Goal: Communication & Community: Ask a question

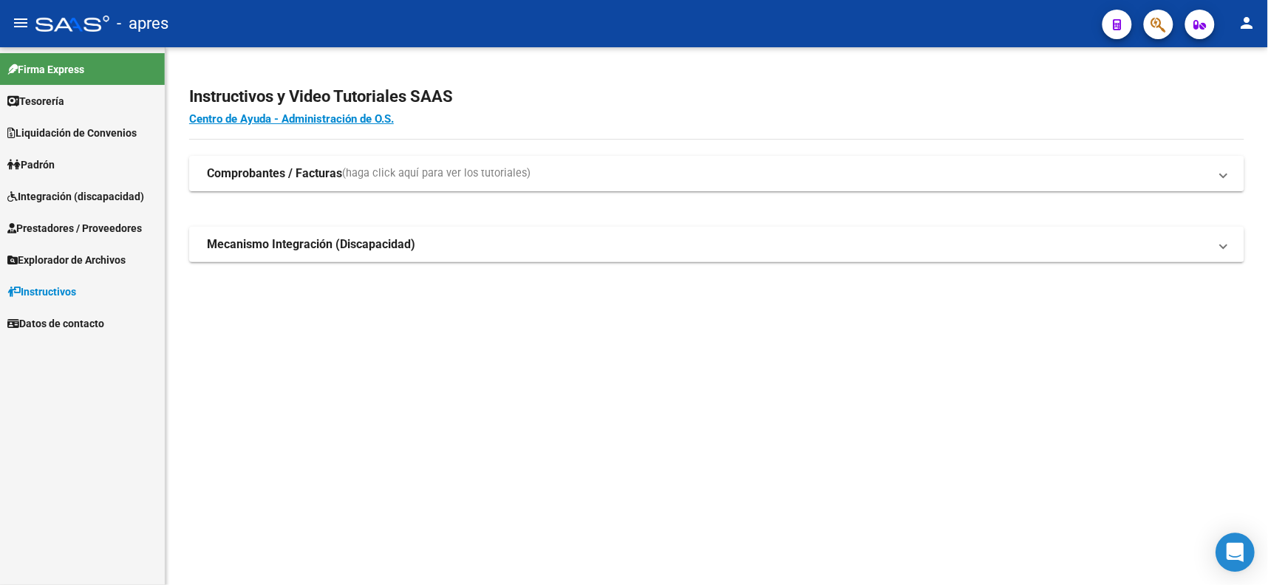
click at [1234, 539] on div "Open Intercom Messenger" at bounding box center [1235, 552] width 39 height 39
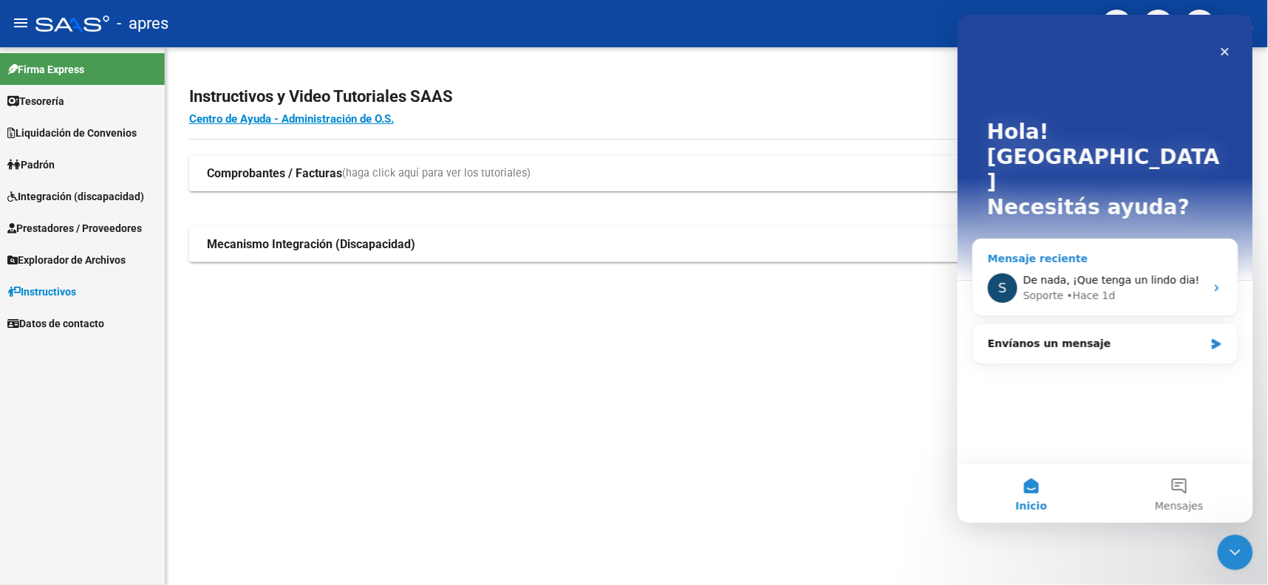
click at [1098, 250] on div "Mensaje reciente" at bounding box center [1104, 258] width 235 height 16
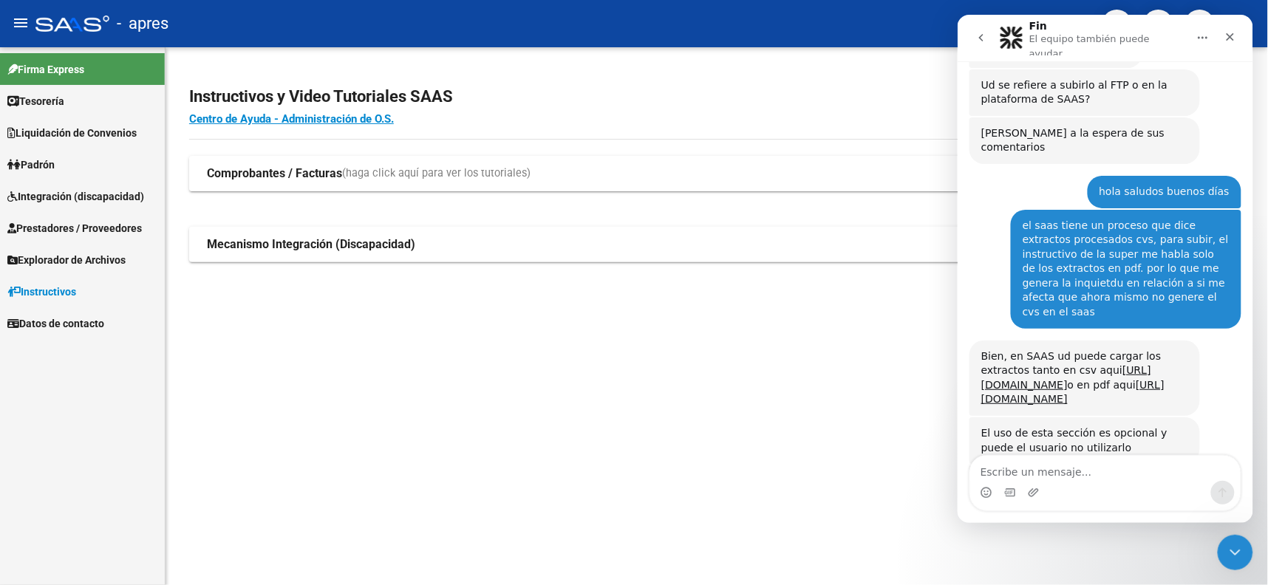
scroll to position [7471, 0]
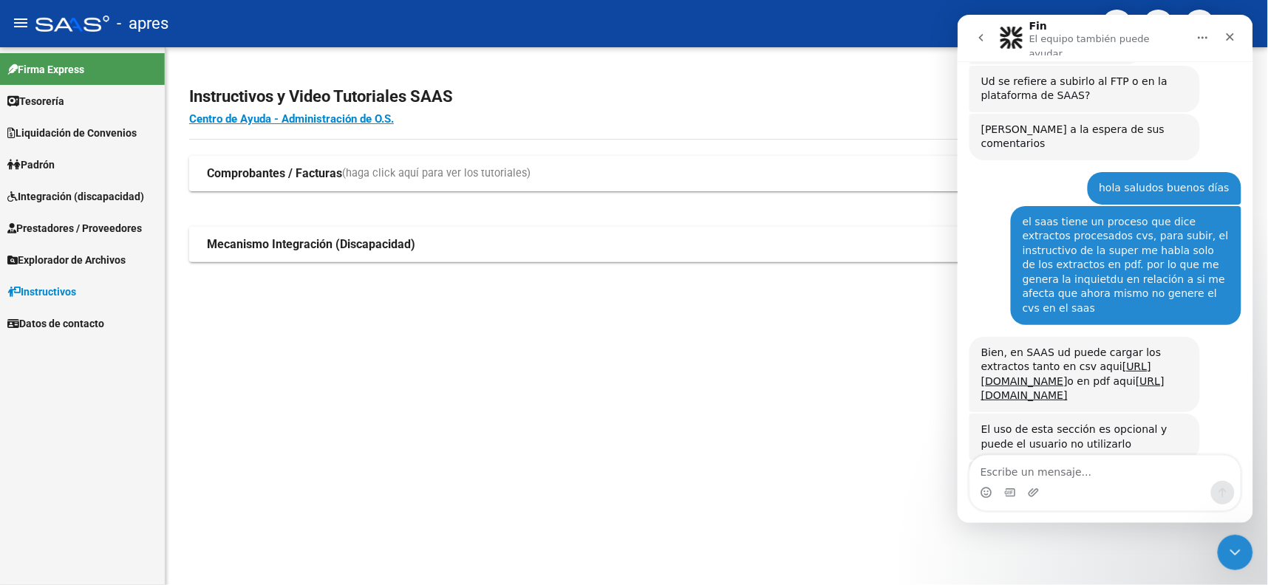
click at [1036, 462] on textarea "Escribe un mensaje..." at bounding box center [1104, 467] width 270 height 25
type textarea "s"
type textarea "Saludos"
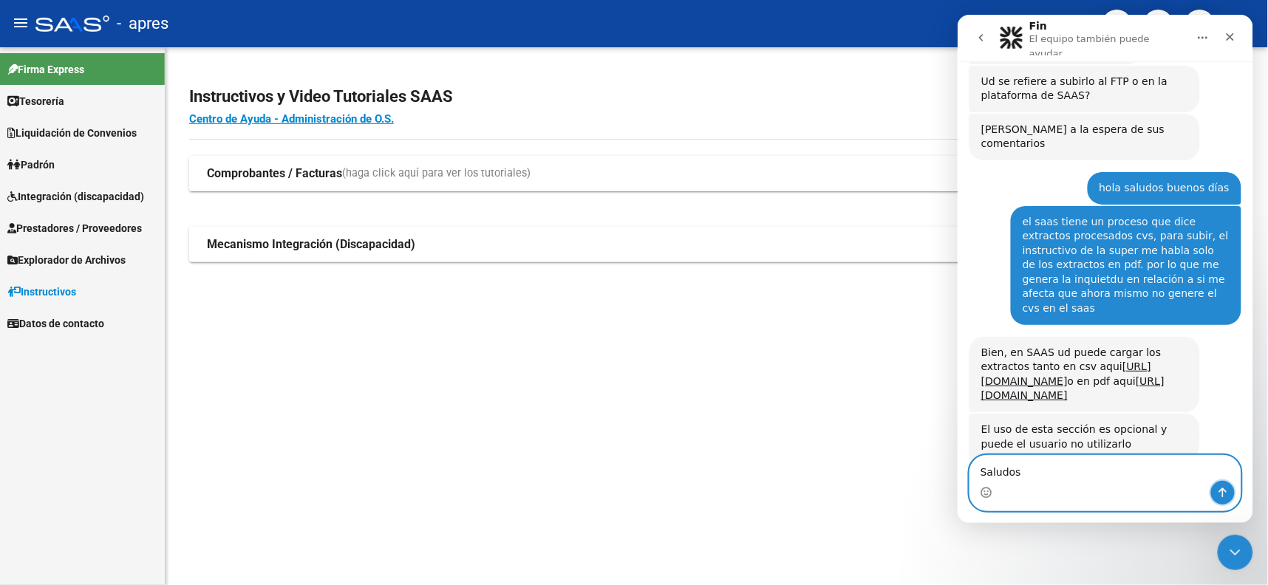
click at [1212, 493] on button "Enviar un mensaje…" at bounding box center [1222, 492] width 24 height 24
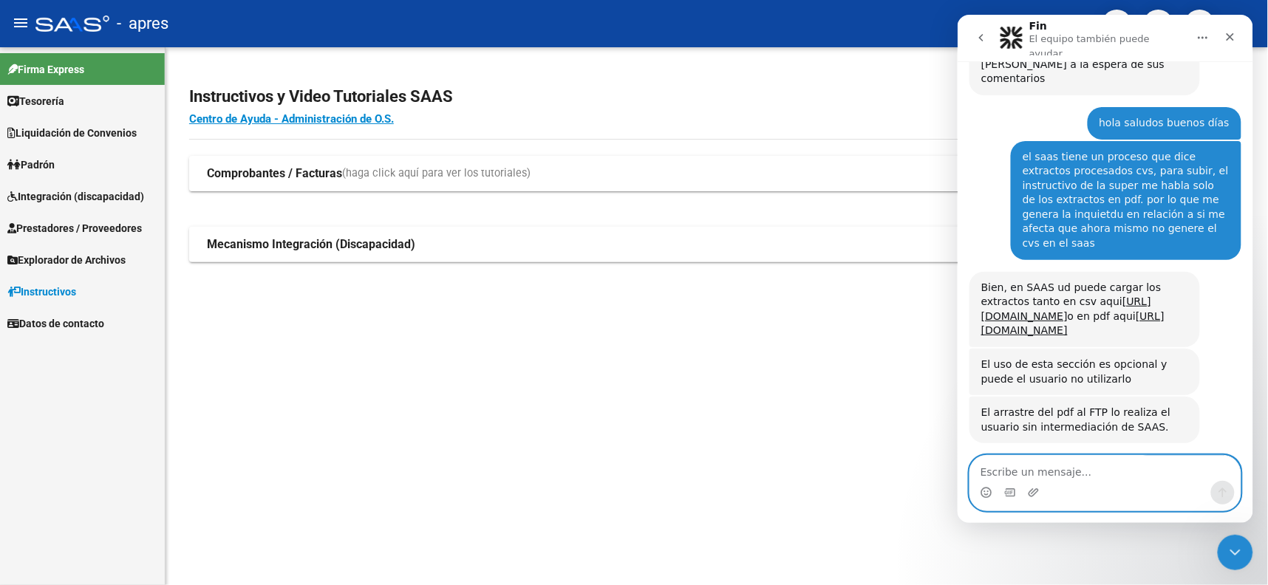
click at [1057, 468] on textarea "Escribe un mensaje..." at bounding box center [1104, 467] width 270 height 25
type textarea "consulta"
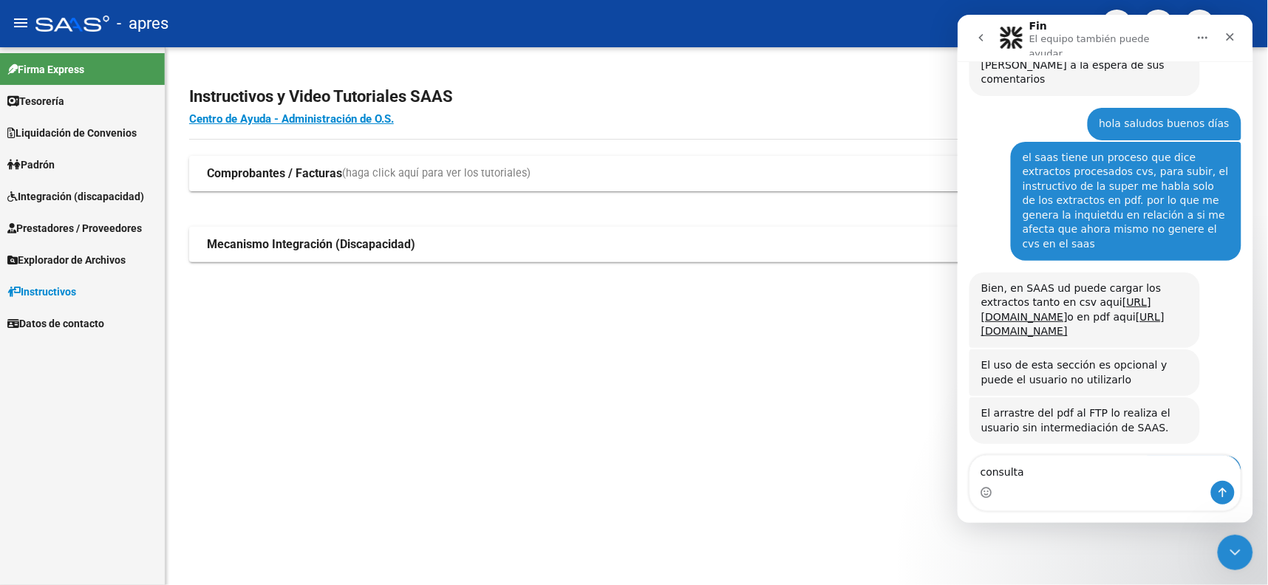
click at [1210, 483] on div "Intercom Messenger" at bounding box center [1222, 492] width 24 height 24
click at [1222, 494] on icon "Enviar un mensaje…" at bounding box center [1222, 492] width 12 height 12
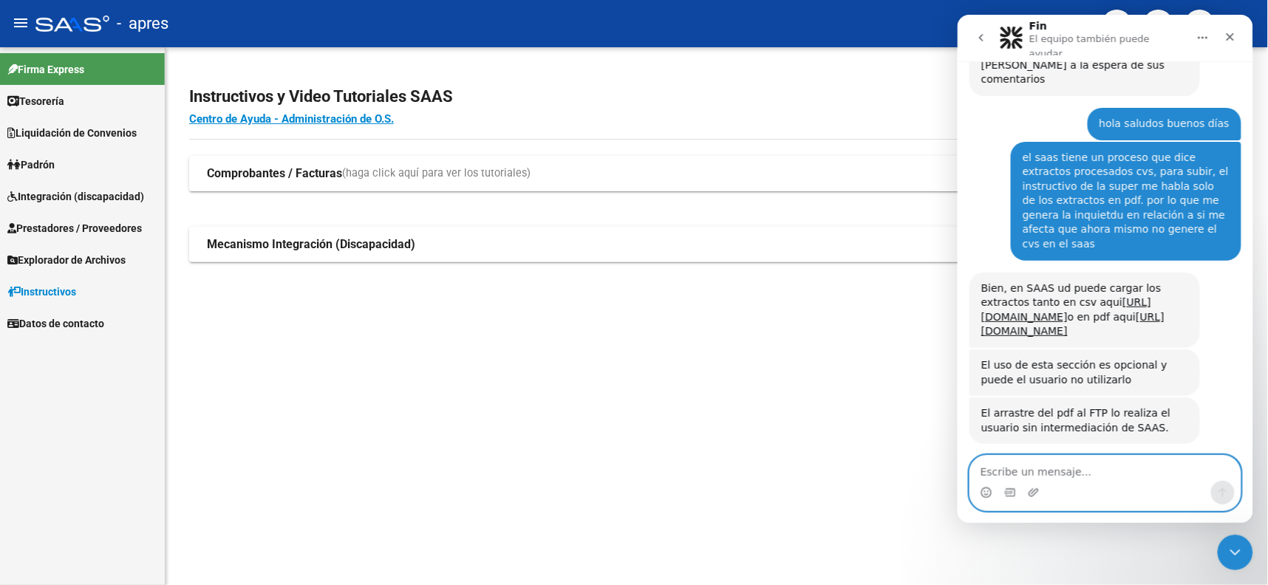
scroll to position [7569, 0]
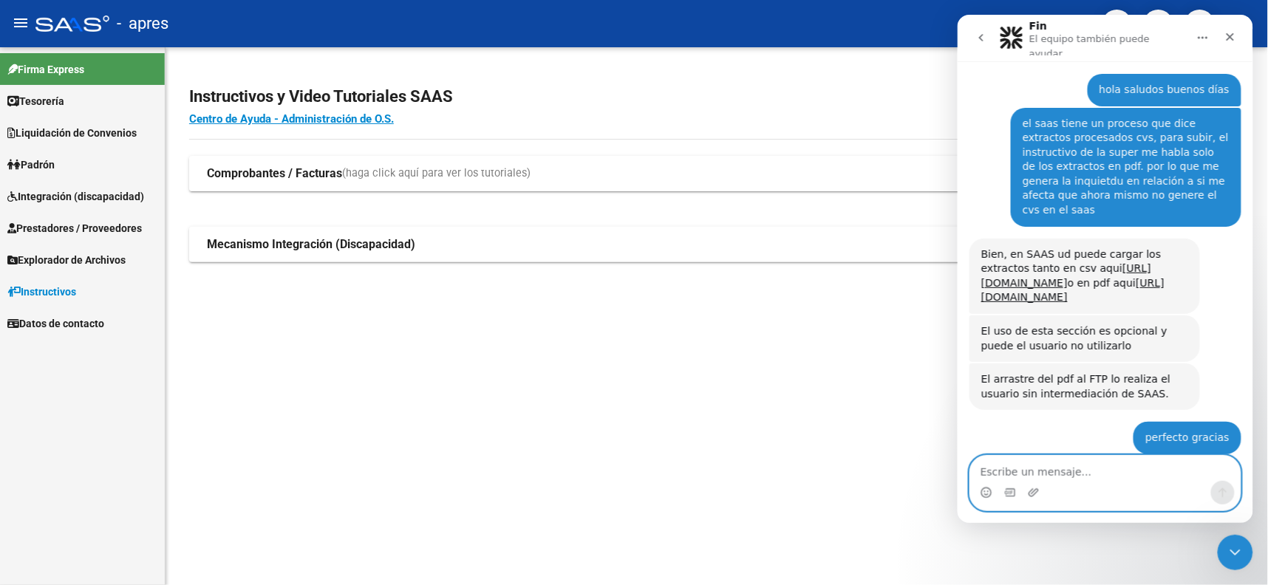
click at [1035, 466] on textarea "Escribe un mensaje..." at bounding box center [1104, 467] width 270 height 25
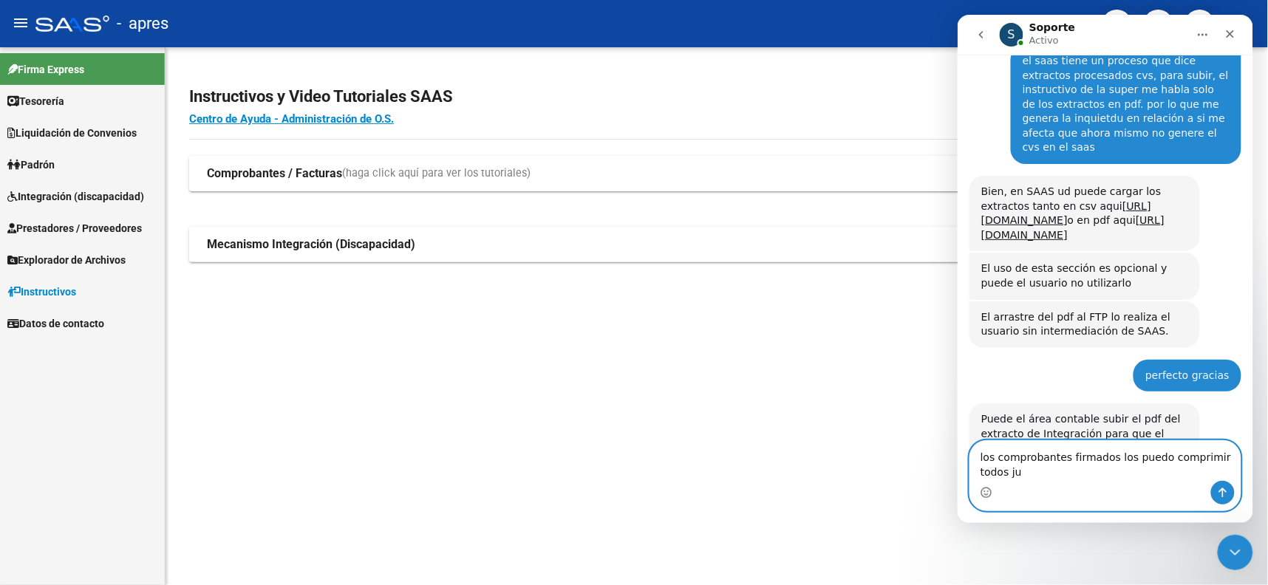
scroll to position [7628, 0]
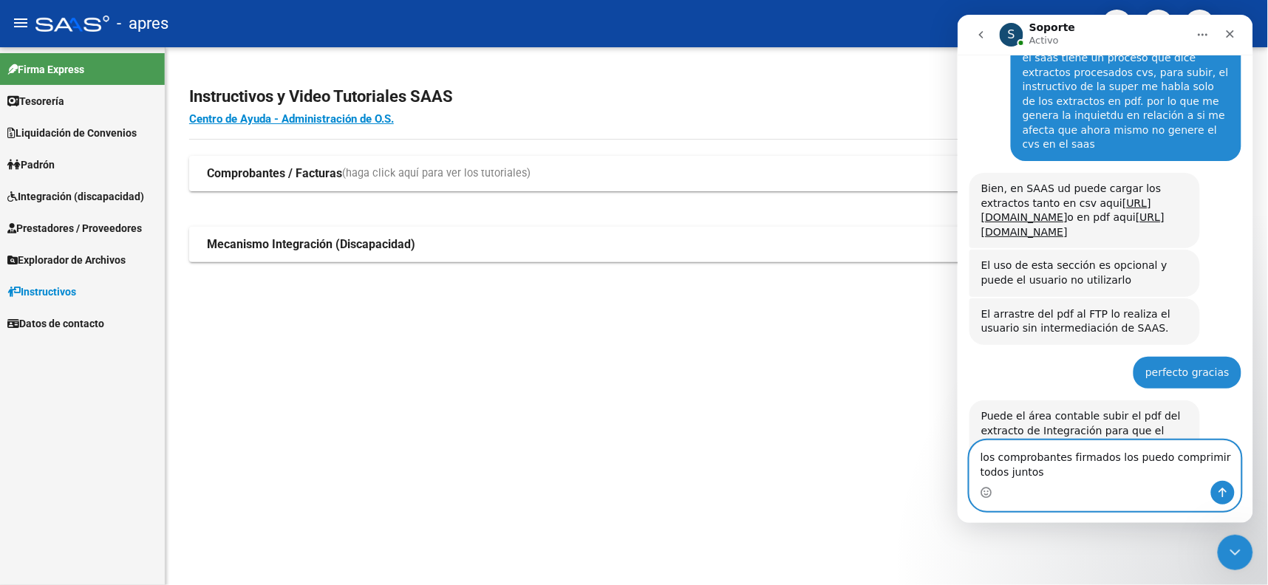
type textarea "los comprobantes firmados los puedo comprimir todos juntos"
click at [1225, 489] on icon "Enviar un mensaje…" at bounding box center [1222, 492] width 12 height 12
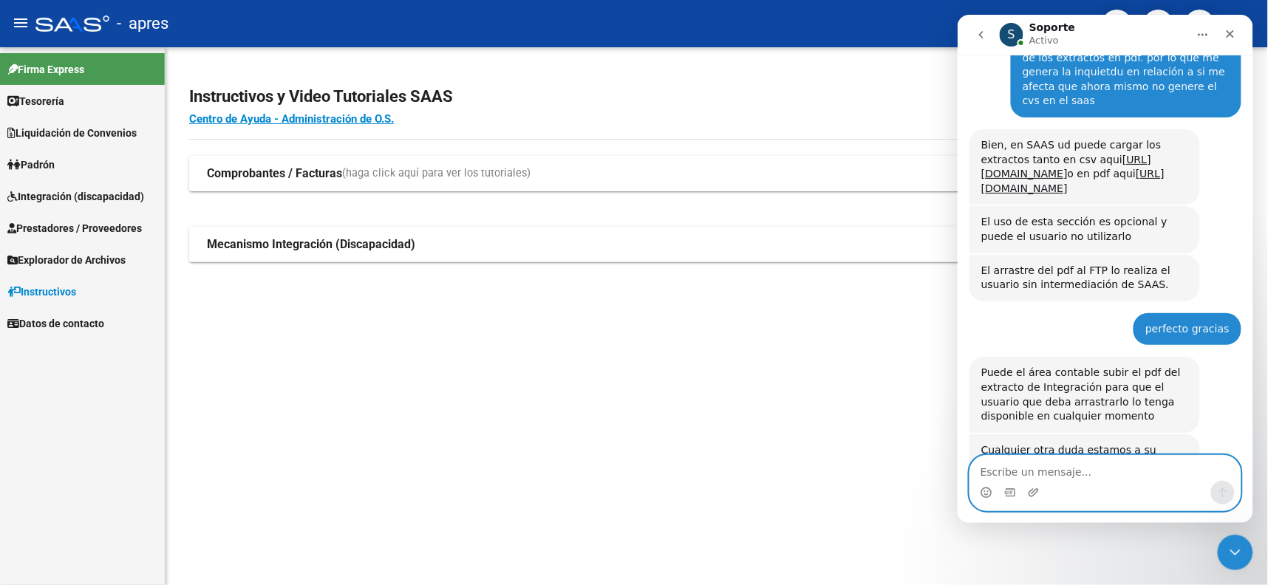
click at [1031, 479] on textarea "Escribe un mensaje..." at bounding box center [1104, 467] width 270 height 25
type textarea "q"
type textarea "con que nombre identifico el zip de los comprobantes"
click at [1213, 485] on button "Enviar un mensaje…" at bounding box center [1222, 492] width 24 height 24
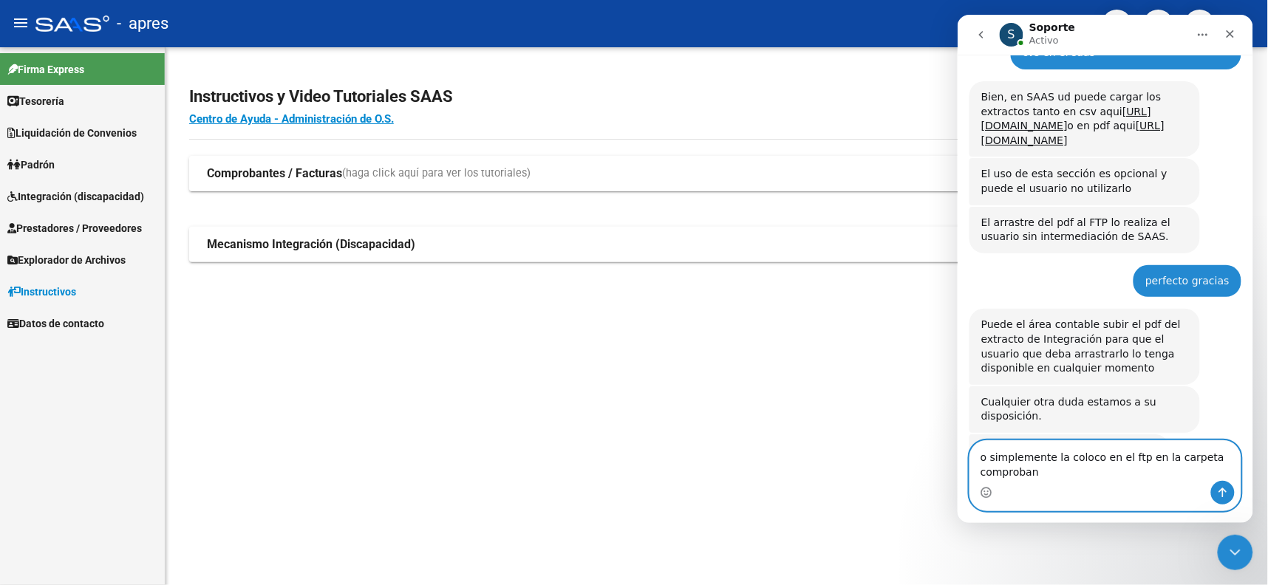
scroll to position [7734, 0]
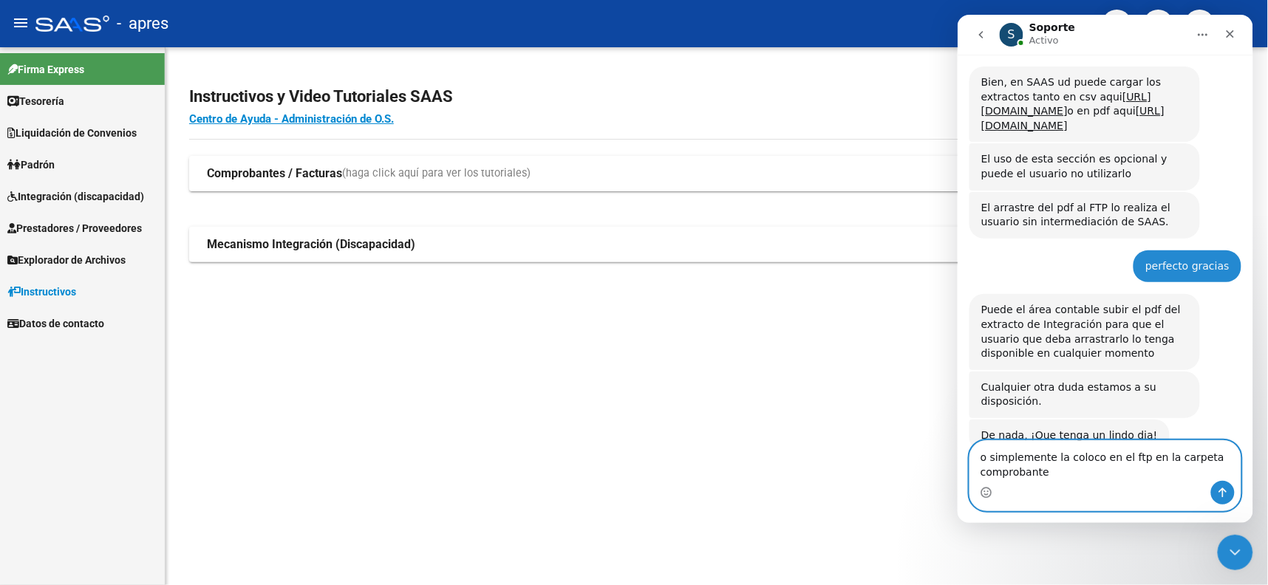
type textarea "o simplemente la coloco en el ftp en la carpeta comprobante"
click at [1213, 485] on button "Enviar un mensaje…" at bounding box center [1222, 492] width 24 height 24
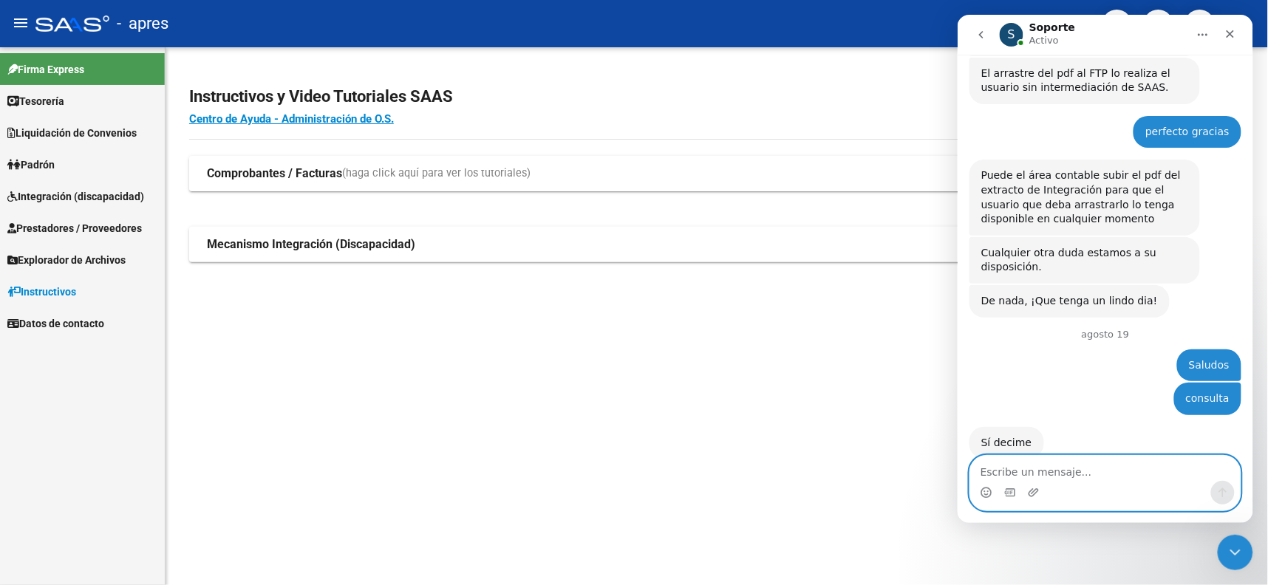
scroll to position [7811, 0]
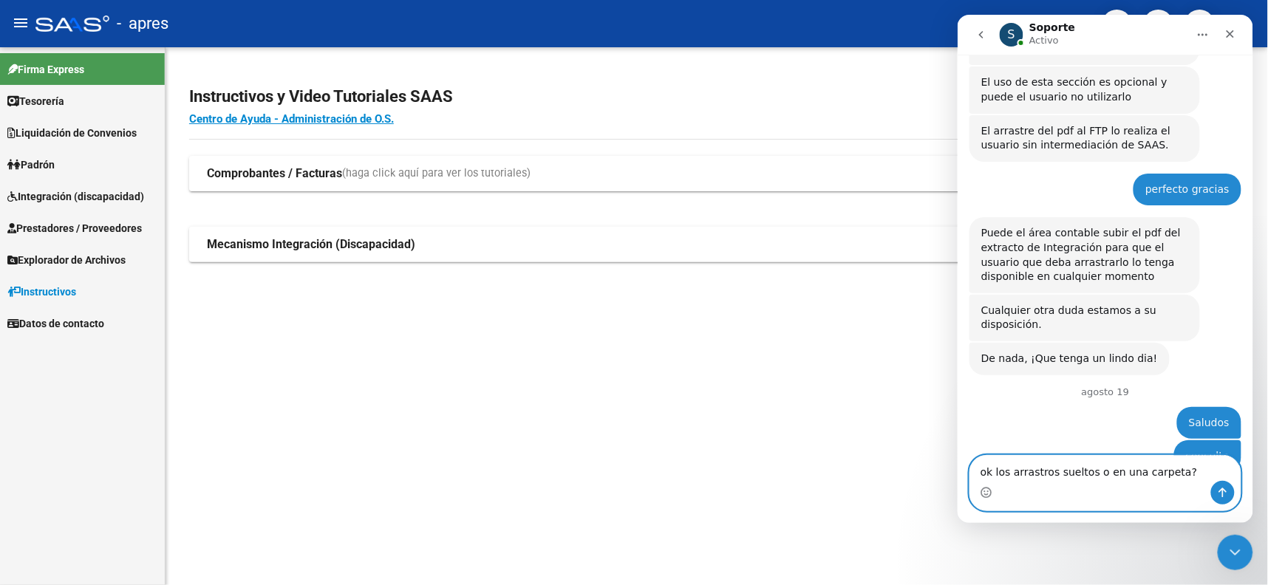
type textarea "ok los arrastros sueltos o en una carpeta?"
click at [1220, 487] on icon "Enviar un mensaje…" at bounding box center [1222, 492] width 12 height 12
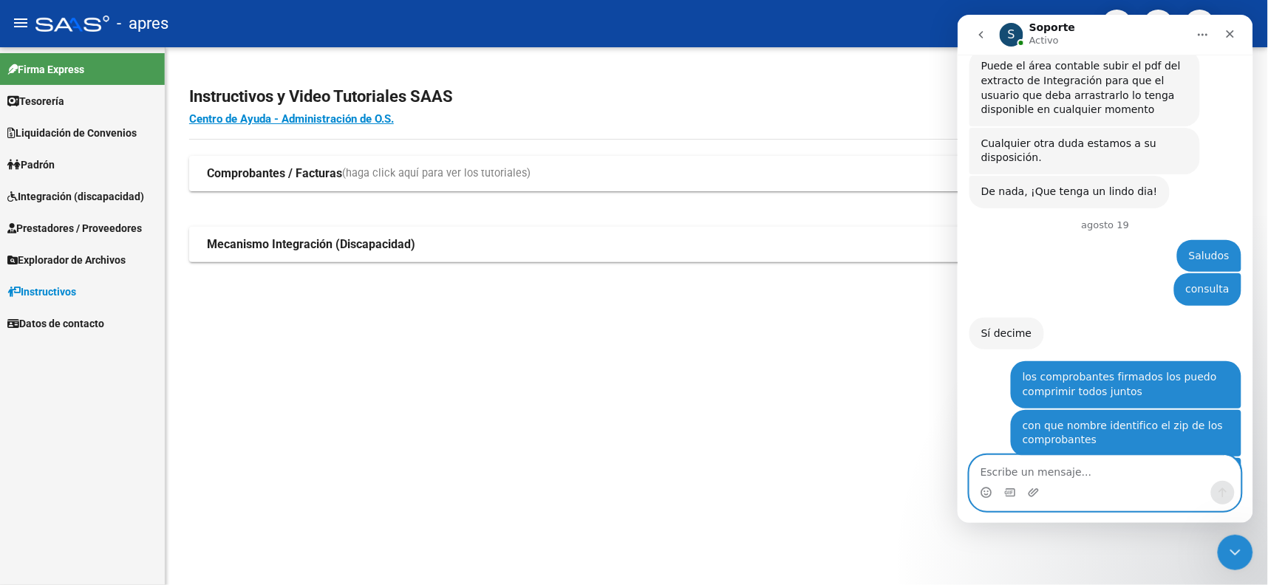
scroll to position [7985, 0]
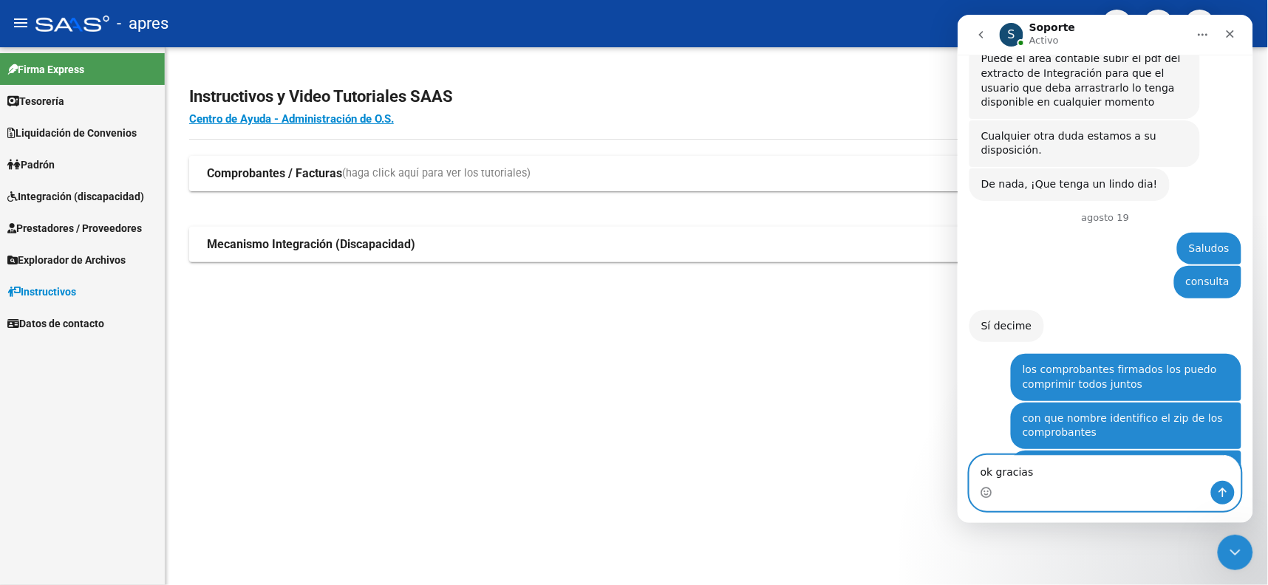
drag, startPoint x: 1095, startPoint y: 471, endPoint x: 1912, endPoint y: 479, distance: 817.0
click html "S Soporte Activo Somos el equipo de soporte del sistema. Si algo no funciona po…"
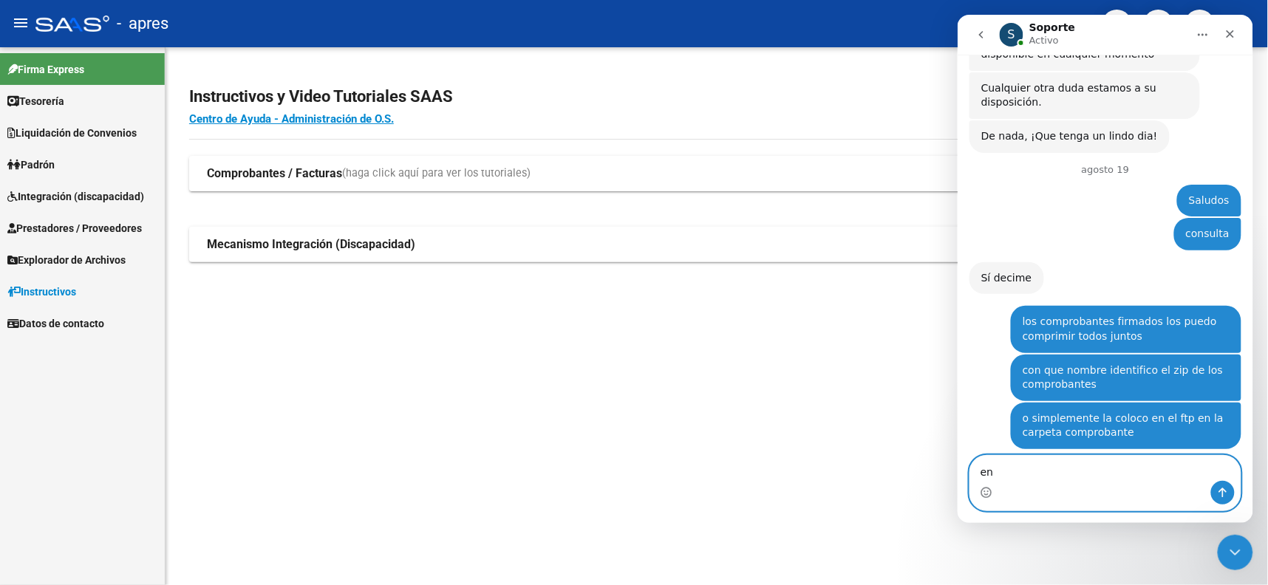
type textarea "e"
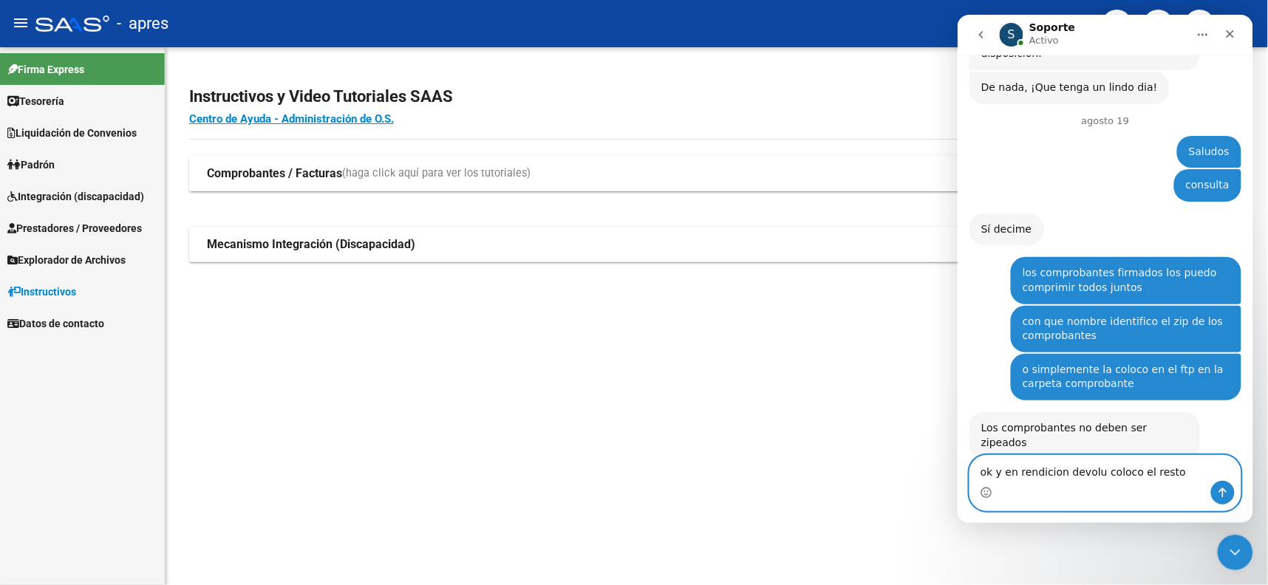
type textarea "ok y en rendicion devolu coloco el resto"
drag, startPoint x: 1224, startPoint y: 496, endPoint x: 2210, endPoint y: 423, distance: 988.8
click at [1225, 496] on icon "Enviar un mensaje…" at bounding box center [1222, 492] width 12 height 12
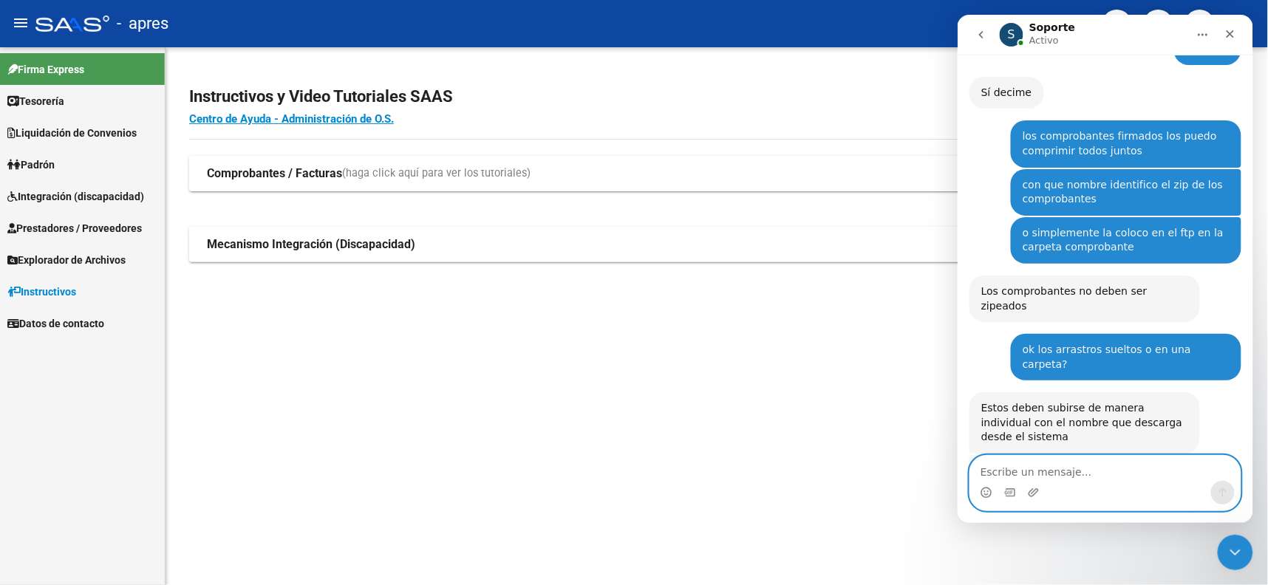
scroll to position [8276, 0]
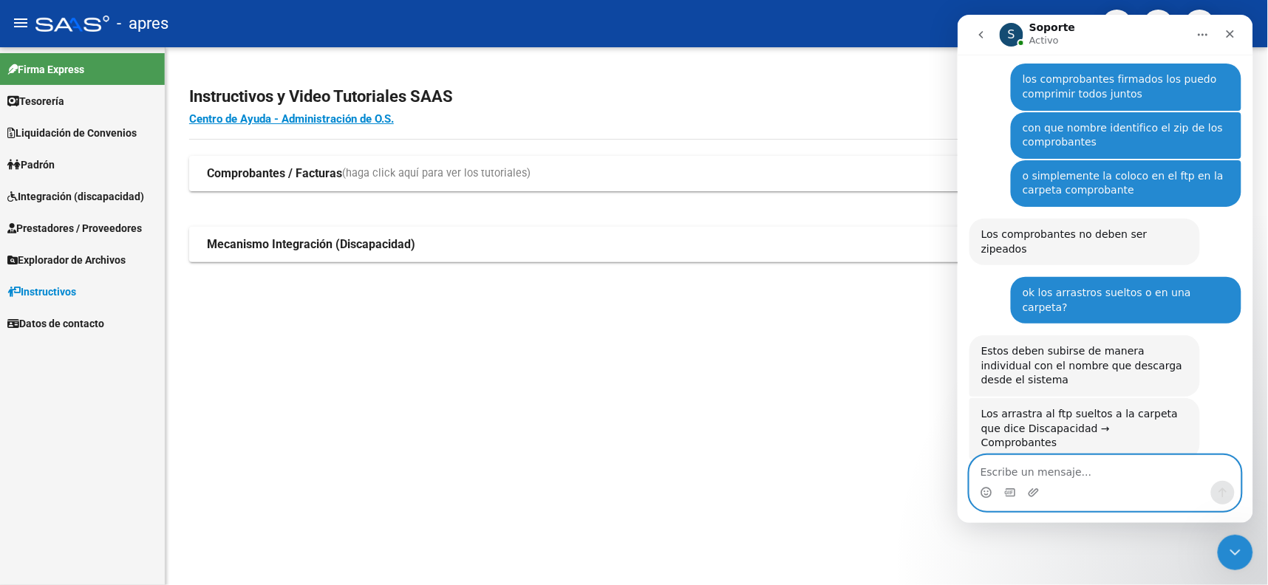
click at [1081, 466] on textarea "Escribe un mensaje..." at bounding box center [1104, 467] width 270 height 25
type textarea "hola"
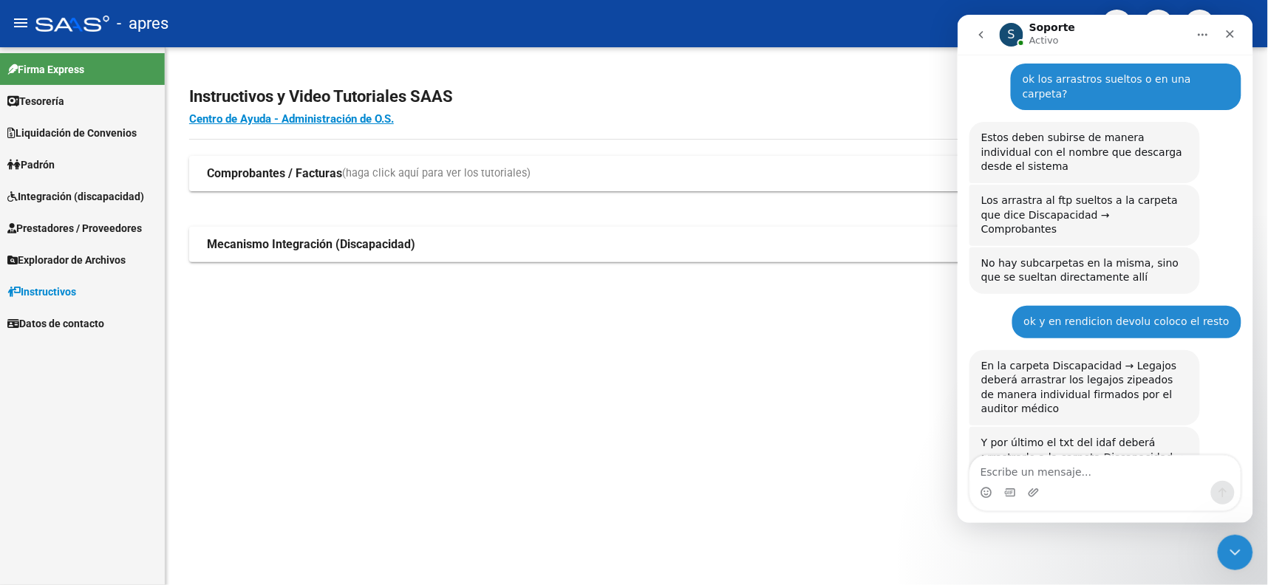
scroll to position [8521, 0]
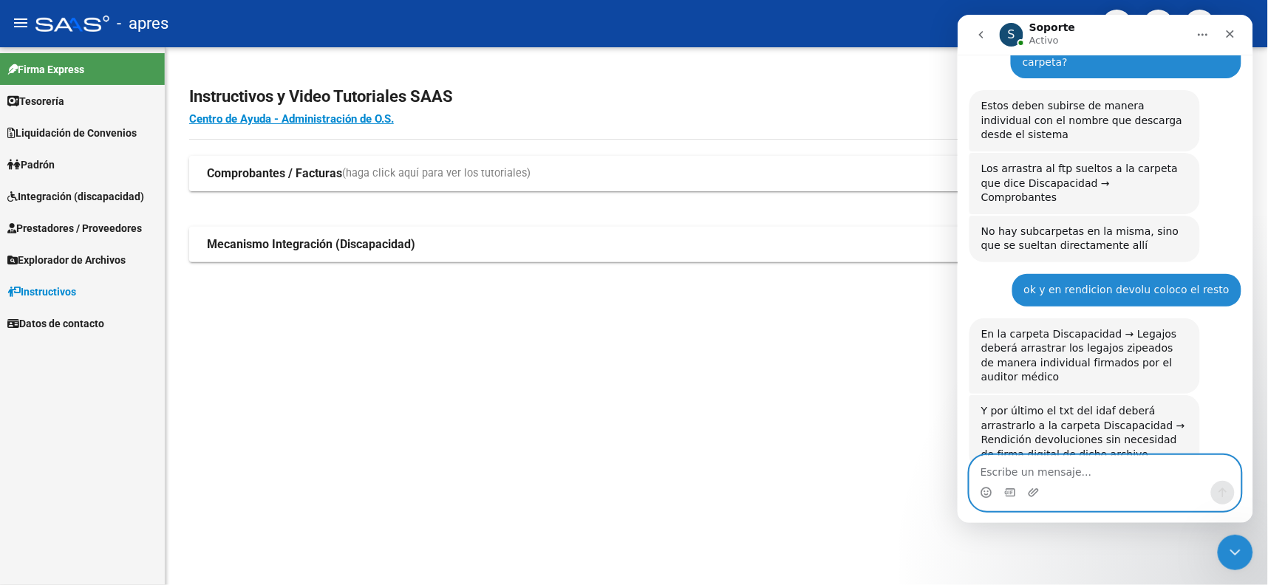
click at [1041, 468] on textarea "Escribe un mensaje..." at bounding box center [1104, 467] width 270 height 25
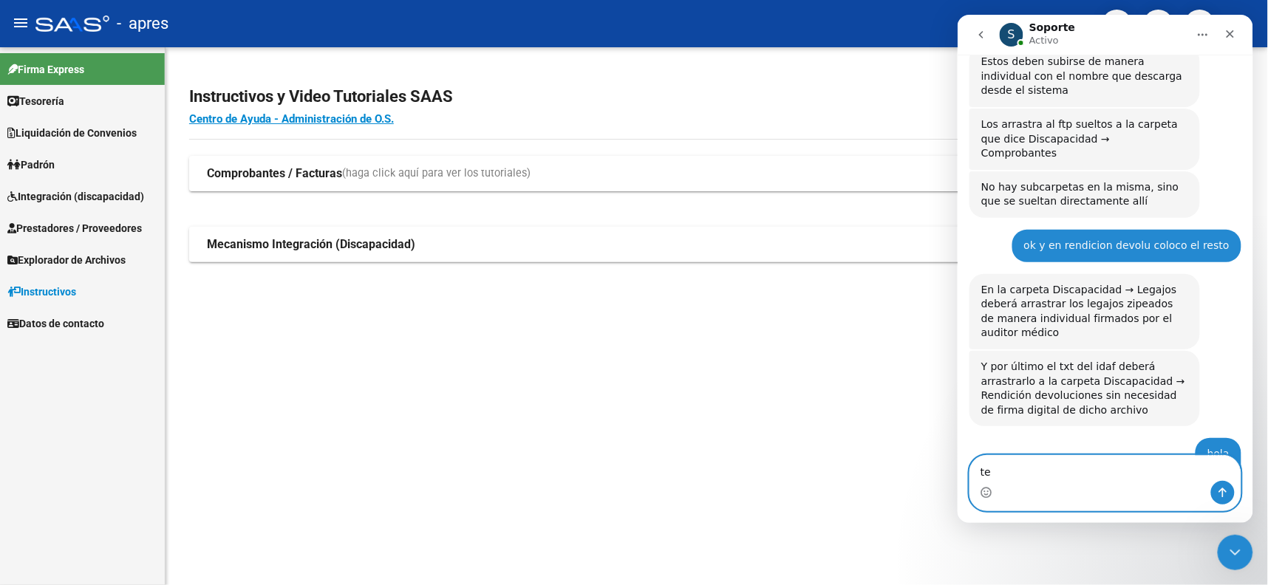
type textarea "t"
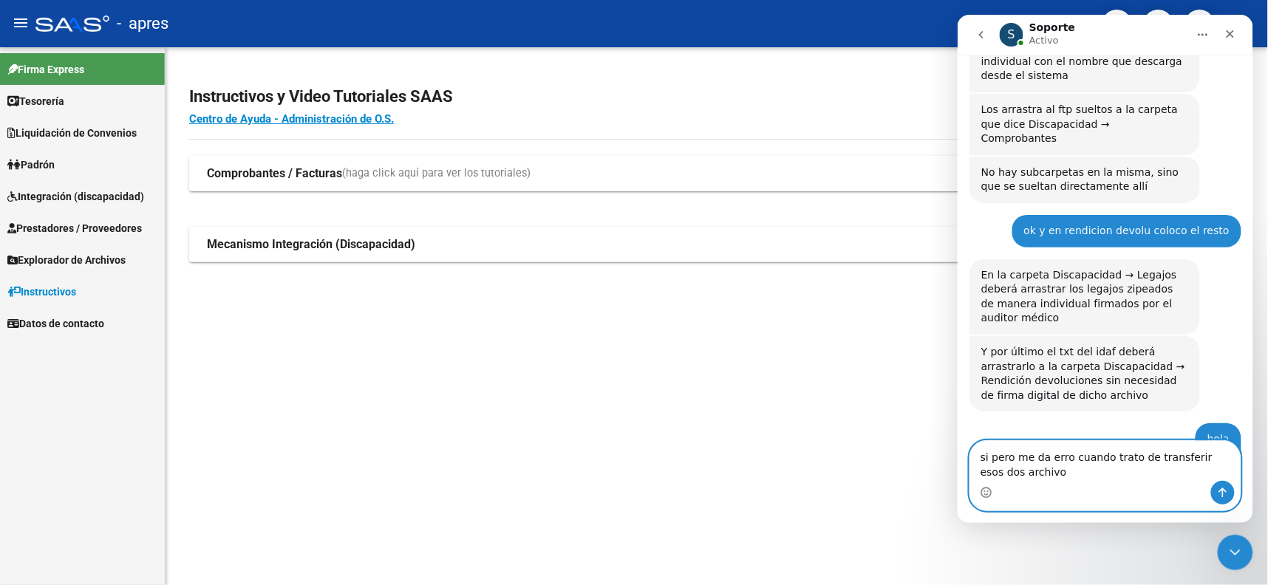
type textarea "si pero me da erro cuando trato de transferir esos dos archivos"
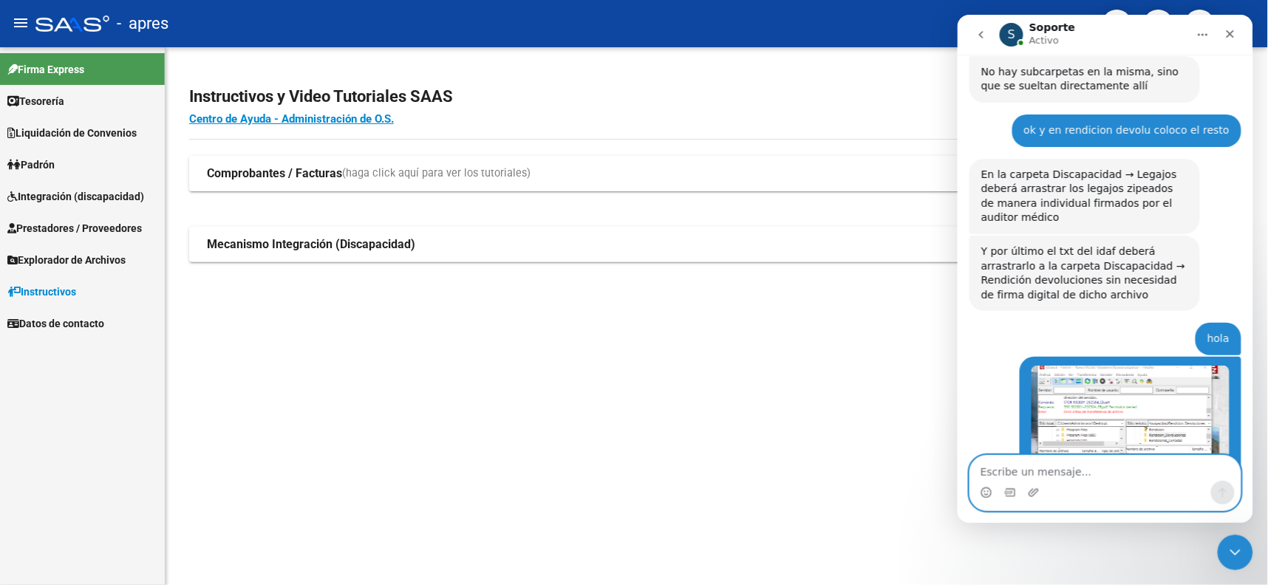
scroll to position [8683, 0]
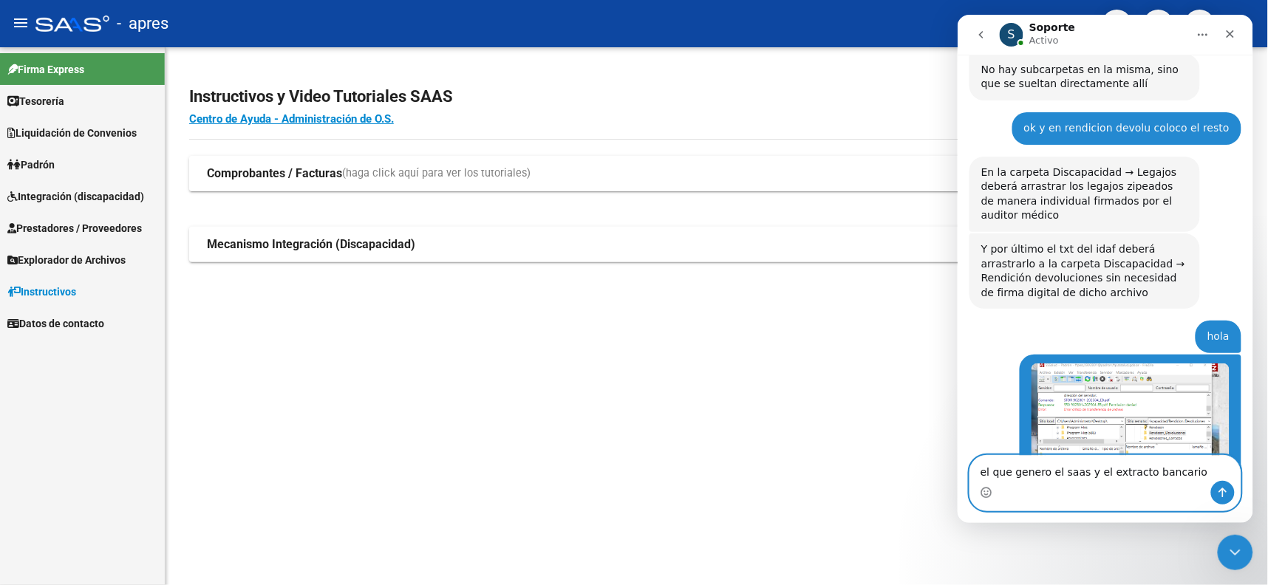
type textarea "el que genero el saas y el extracto bancario"
click at [1234, 501] on div "Intercom Messenger" at bounding box center [1104, 492] width 270 height 24
click at [1231, 496] on button "Enviar un mensaje…" at bounding box center [1222, 492] width 24 height 24
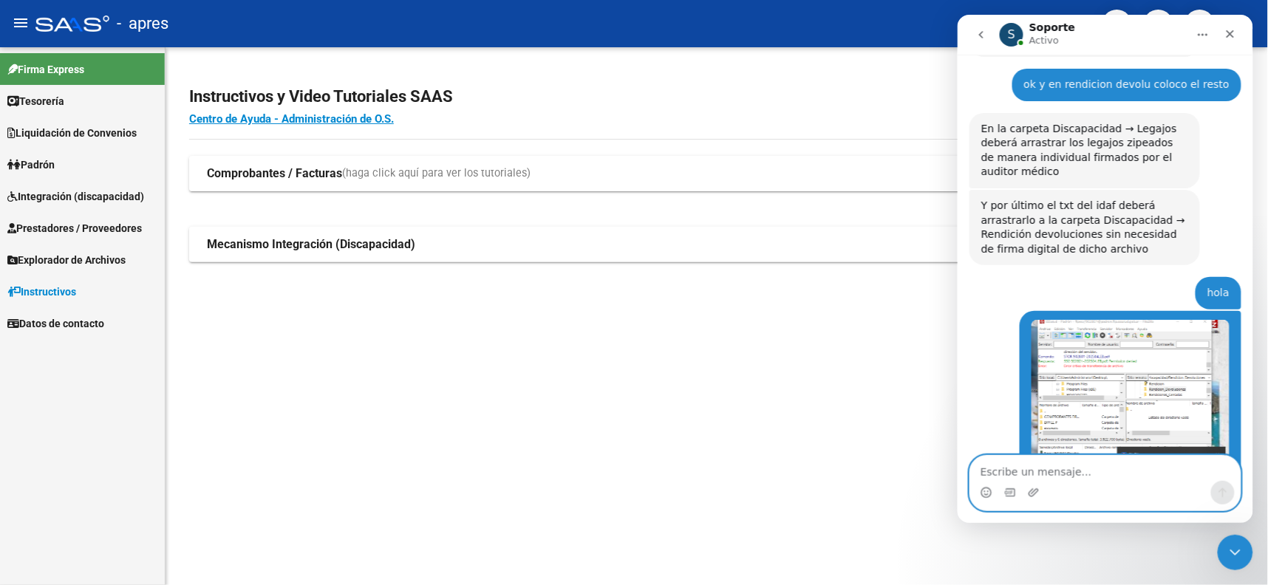
scroll to position [8771, 0]
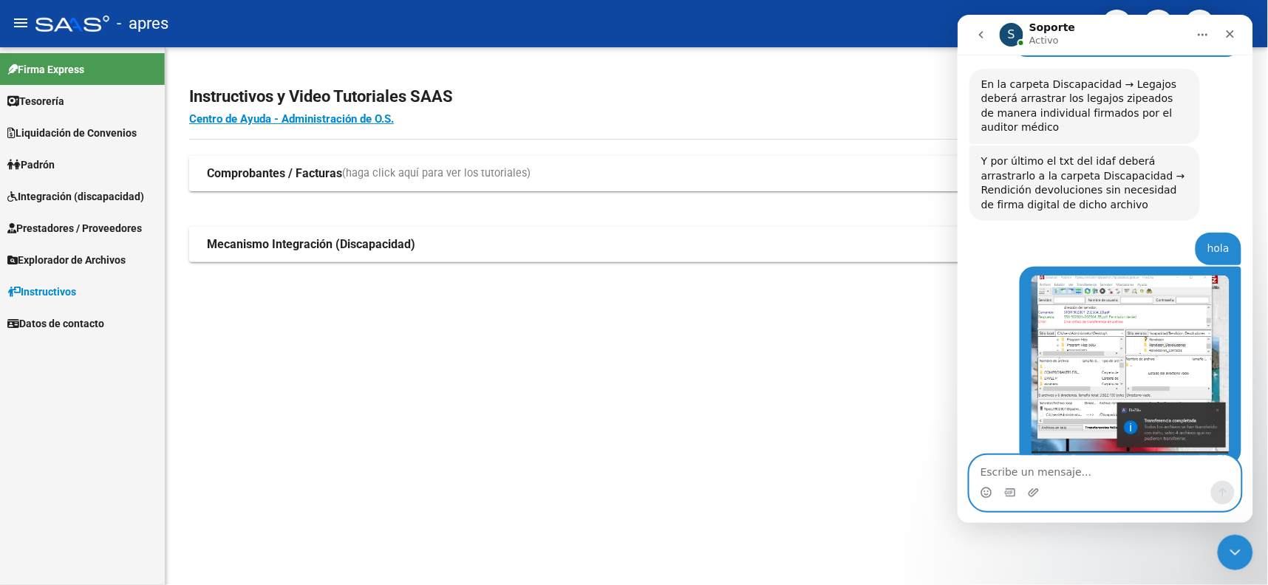
click at [1024, 470] on textarea "Escribe un mensaje..." at bounding box center [1104, 467] width 270 height 25
type textarea "genioooooo"
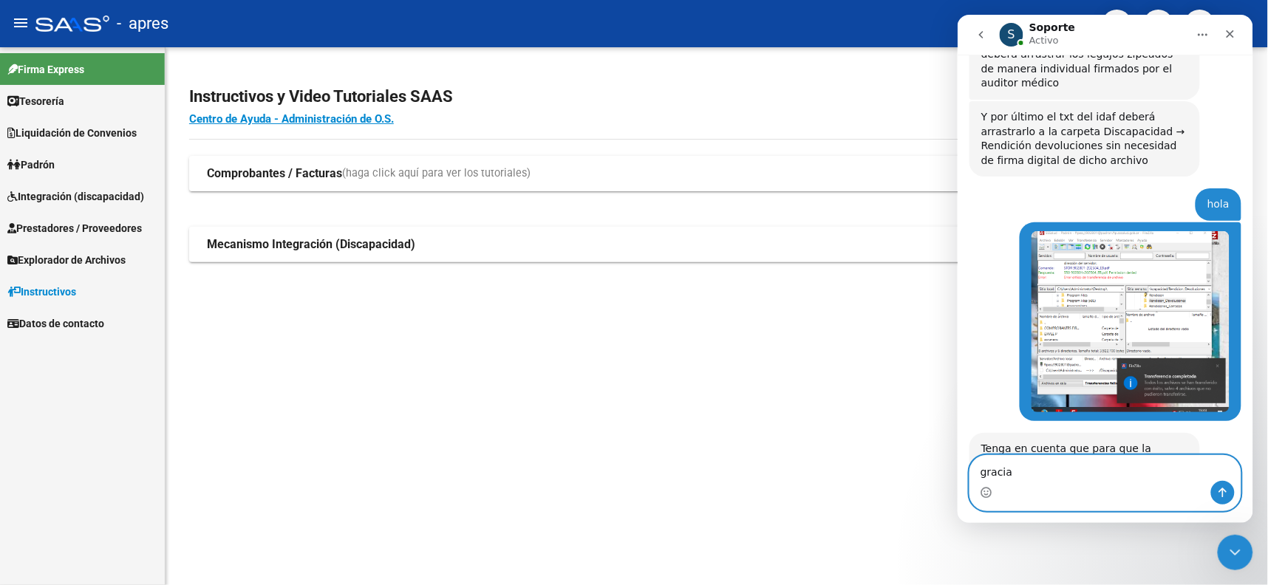
type textarea "gracias"
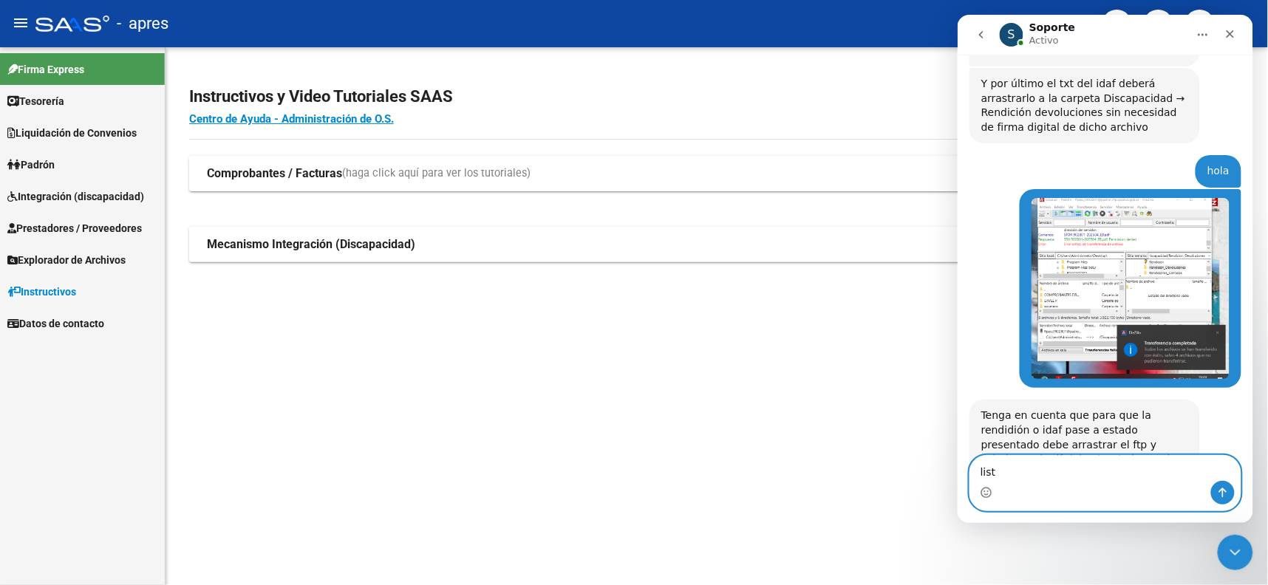
type textarea "listo"
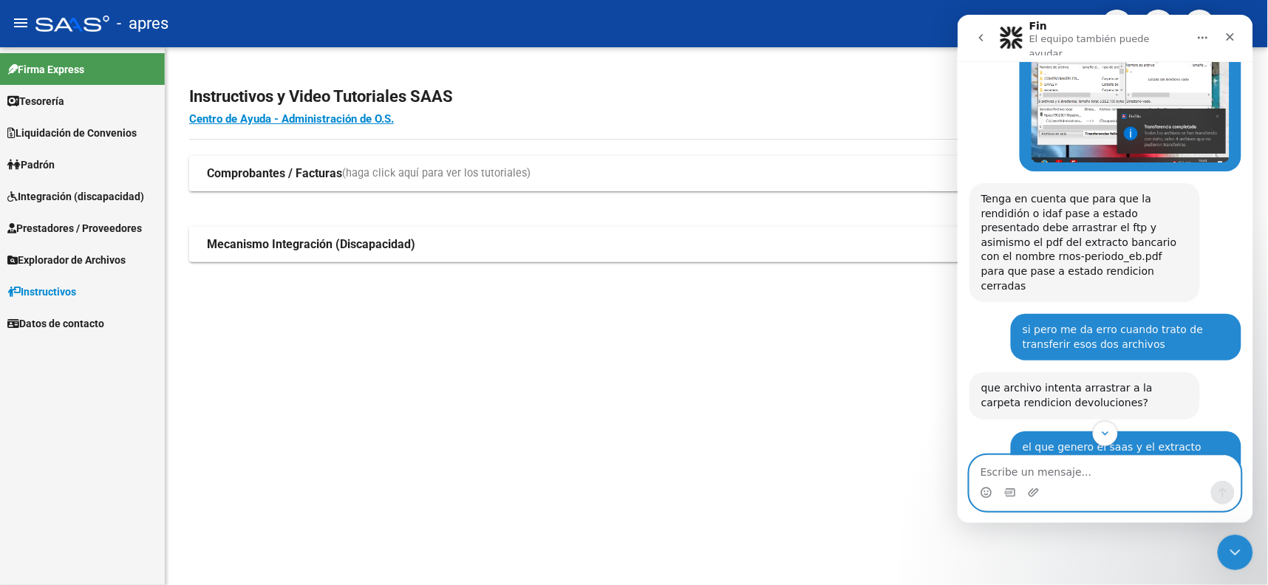
scroll to position [9245, 0]
